Goal: Task Accomplishment & Management: Manage account settings

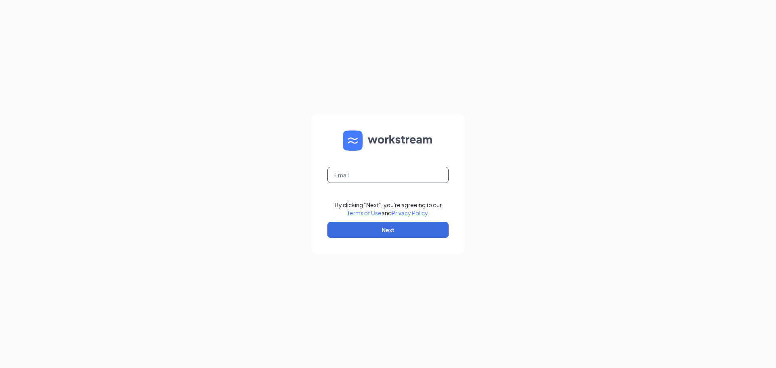
click at [378, 172] on input "text" at bounding box center [387, 175] width 121 height 16
type input "[EMAIL_ADDRESS][DOMAIN_NAME]"
click at [387, 230] on button "Next" at bounding box center [387, 230] width 121 height 16
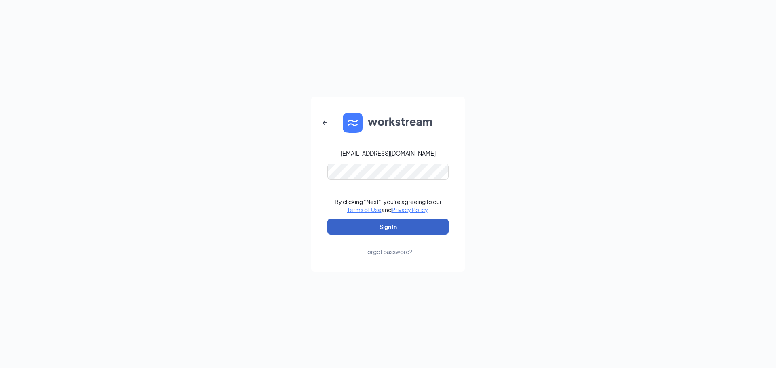
click at [383, 228] on button "Sign In" at bounding box center [387, 227] width 121 height 16
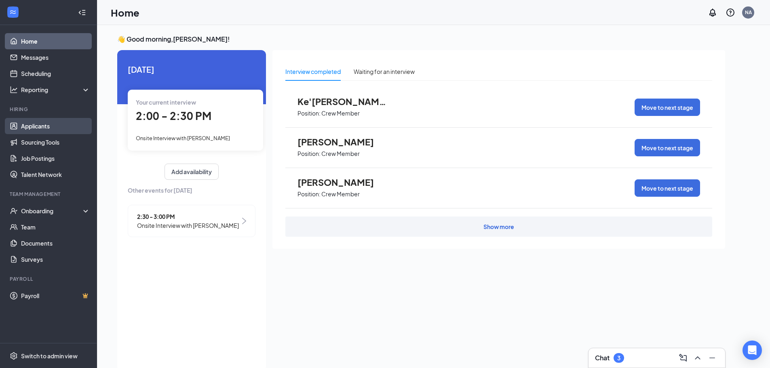
click at [55, 126] on link "Applicants" at bounding box center [55, 126] width 69 height 16
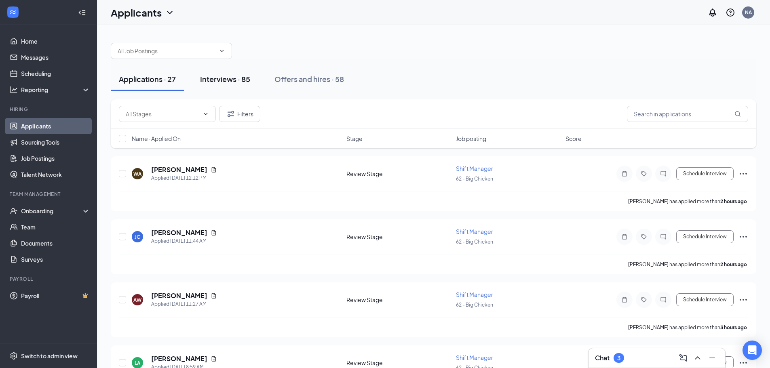
click at [240, 78] on div "Interviews · 85" at bounding box center [225, 79] width 50 height 10
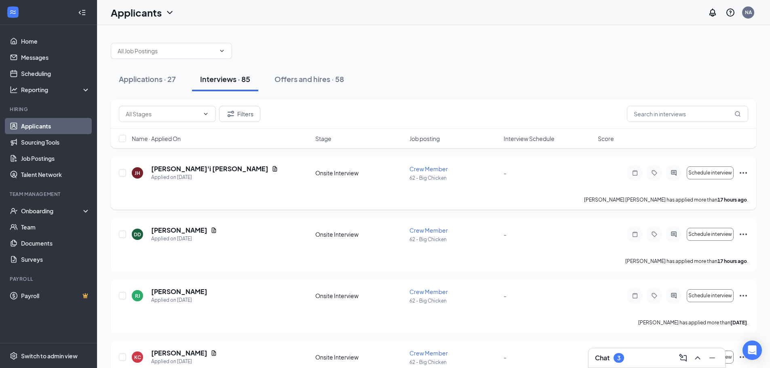
click at [214, 203] on div "[PERSON_NAME] [PERSON_NAME] has applied more than 17 hours ago ." at bounding box center [433, 199] width 629 height 20
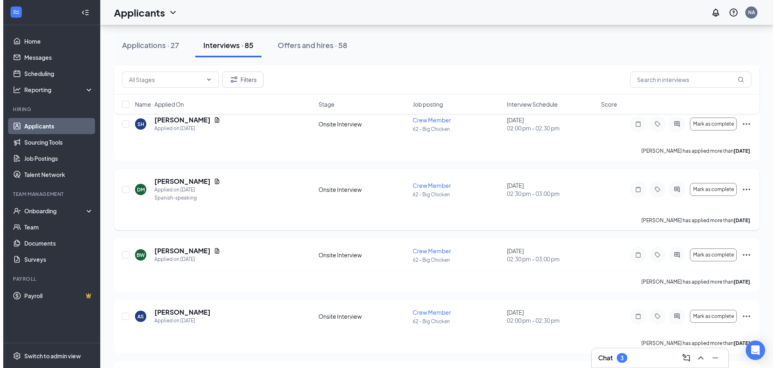
scroll to position [646, 0]
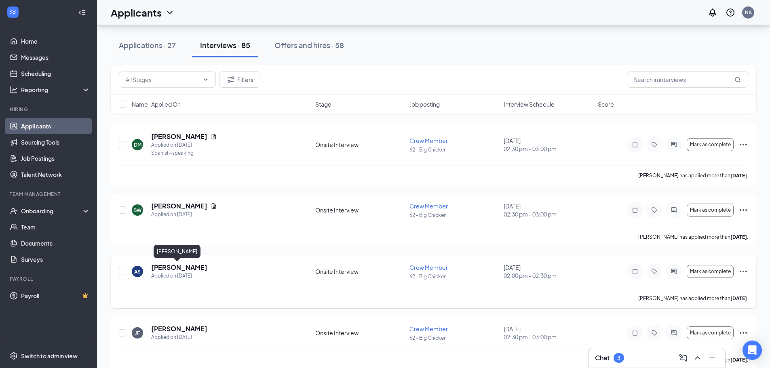
click at [187, 266] on h5 "[PERSON_NAME]" at bounding box center [179, 267] width 56 height 9
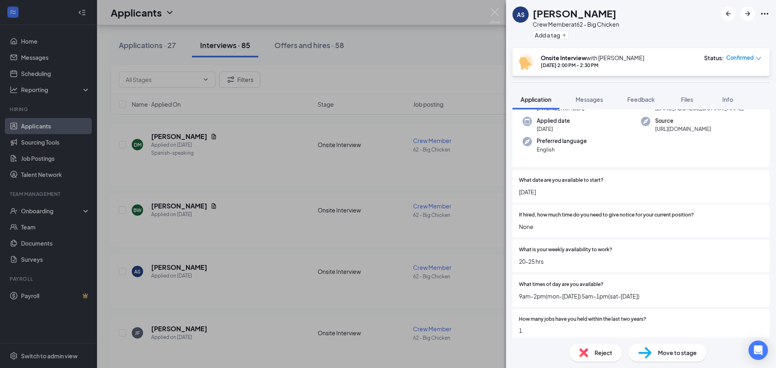
scroll to position [121, 0]
